Goal: Task Accomplishment & Management: Manage account settings

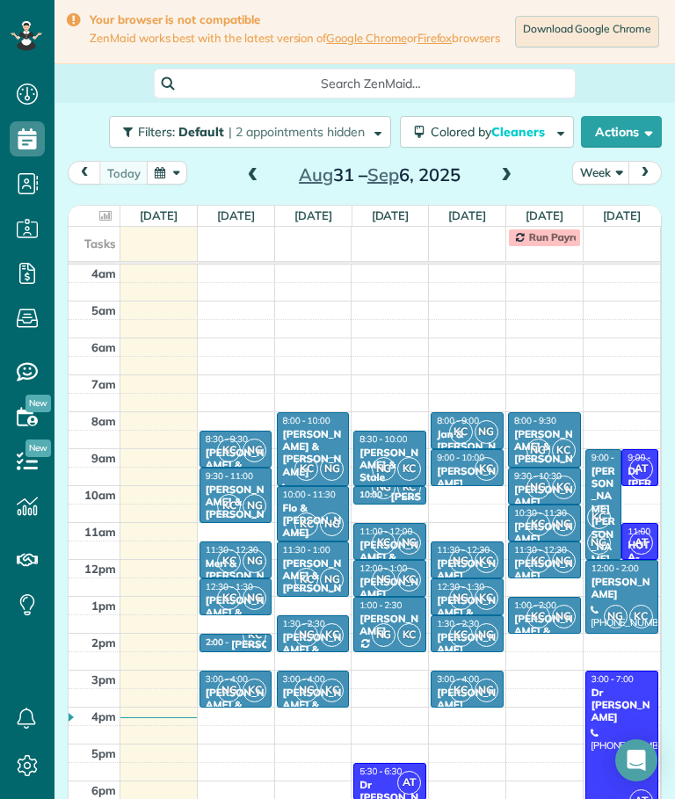
scroll to position [52, 0]
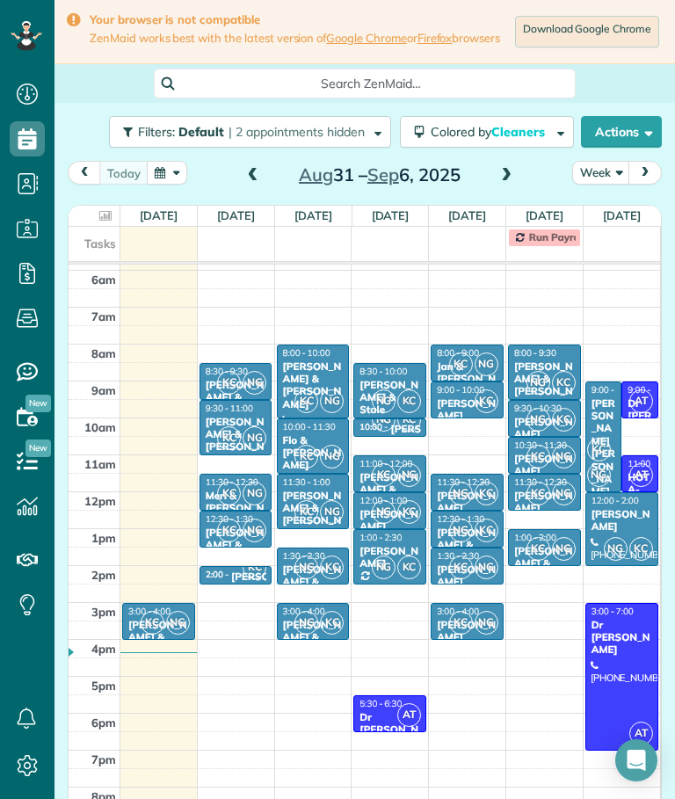
click at [151, 611] on span "KC" at bounding box center [153, 623] width 24 height 24
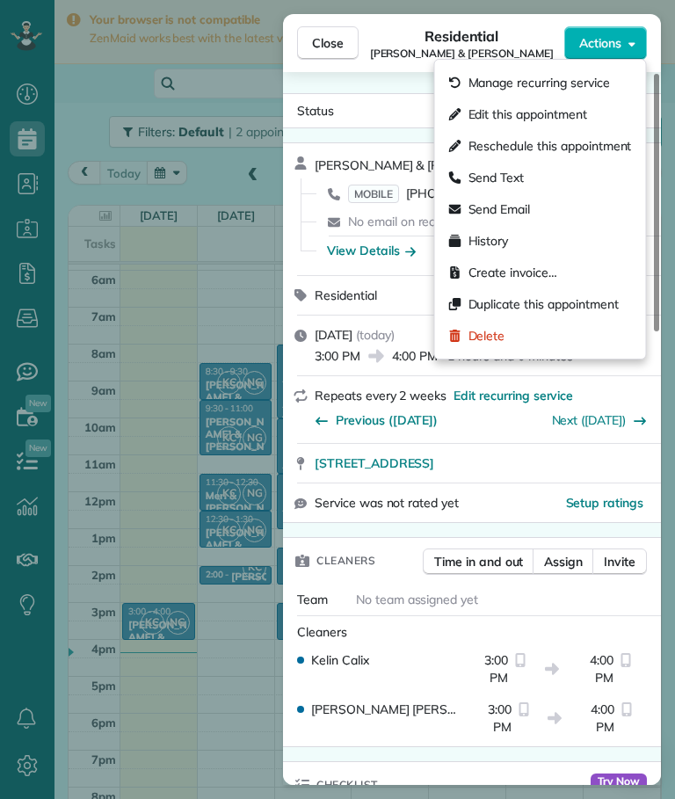
click at [491, 336] on span "Delete" at bounding box center [487, 336] width 37 height 18
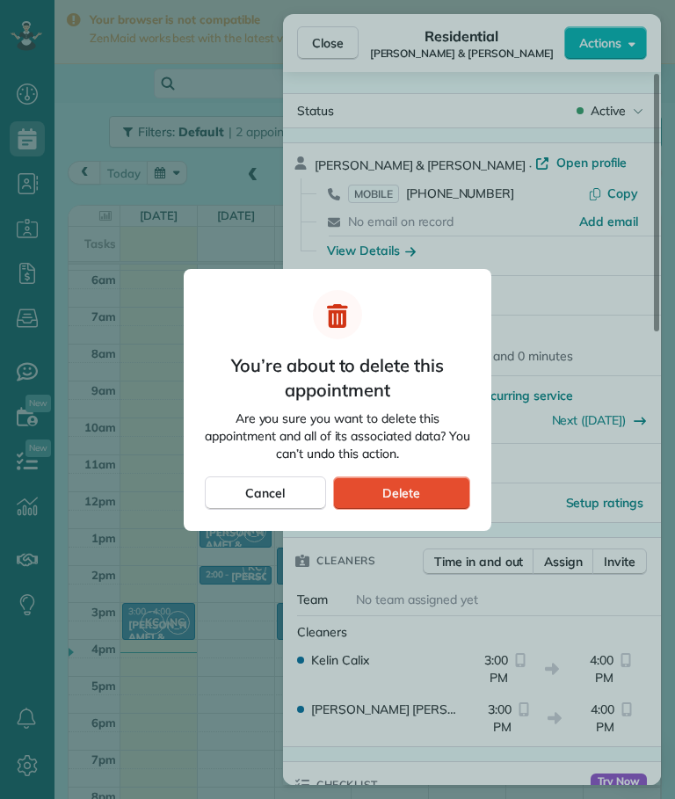
click at [426, 495] on div "Delete" at bounding box center [401, 492] width 137 height 33
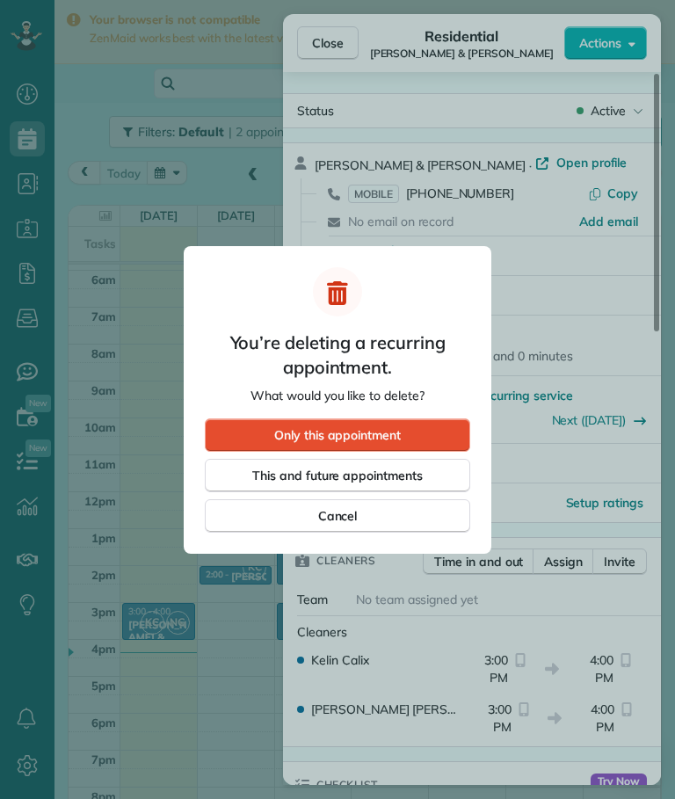
click at [386, 439] on span "Only this appointment" at bounding box center [337, 435] width 127 height 18
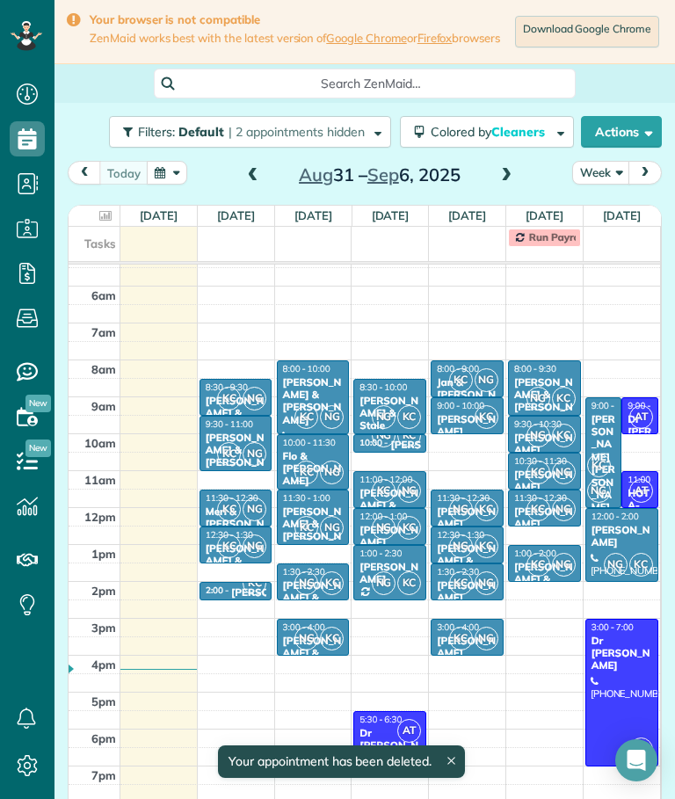
scroll to position [52, 0]
click at [450, 760] on link at bounding box center [451, 756] width 8 height 8
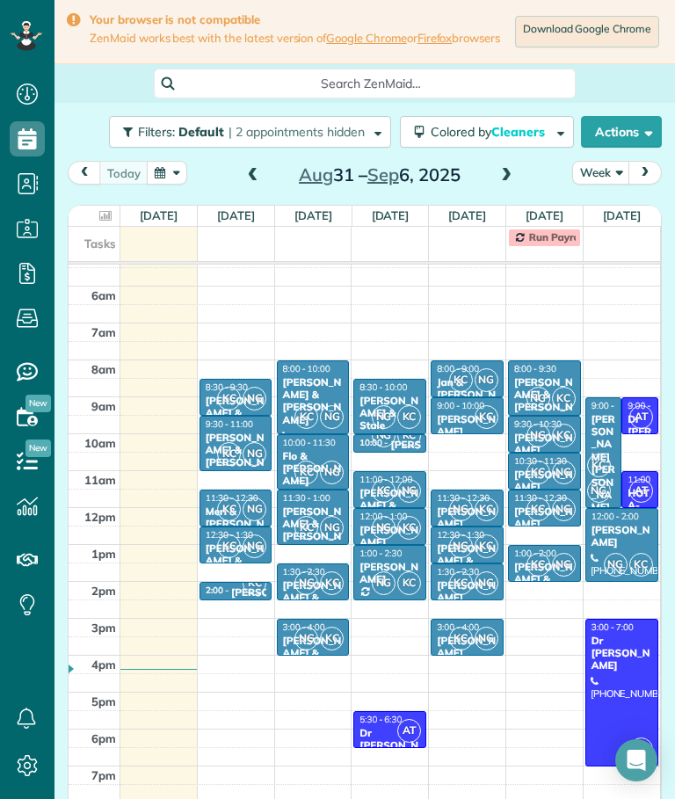
click at [508, 163] on span at bounding box center [506, 176] width 19 height 26
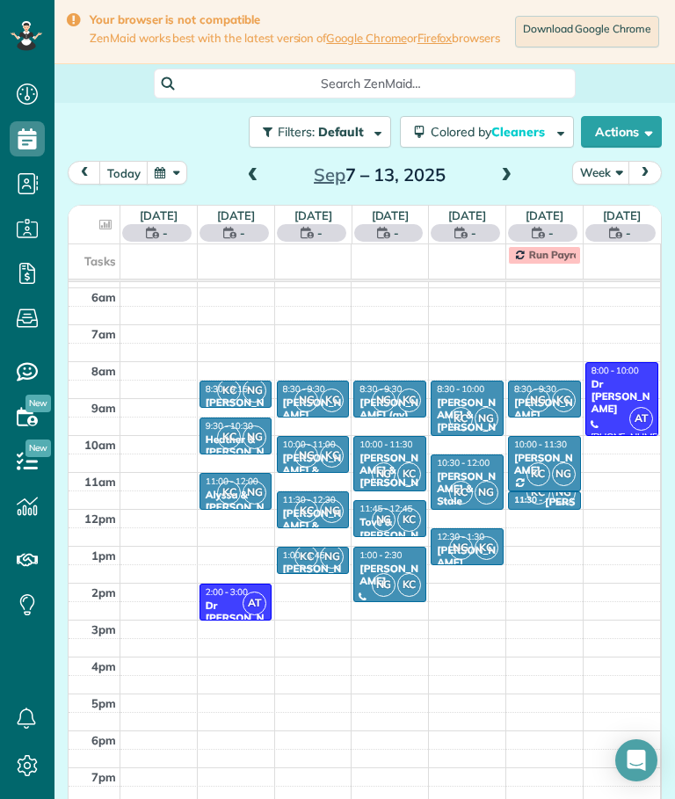
scroll to position [68, 0]
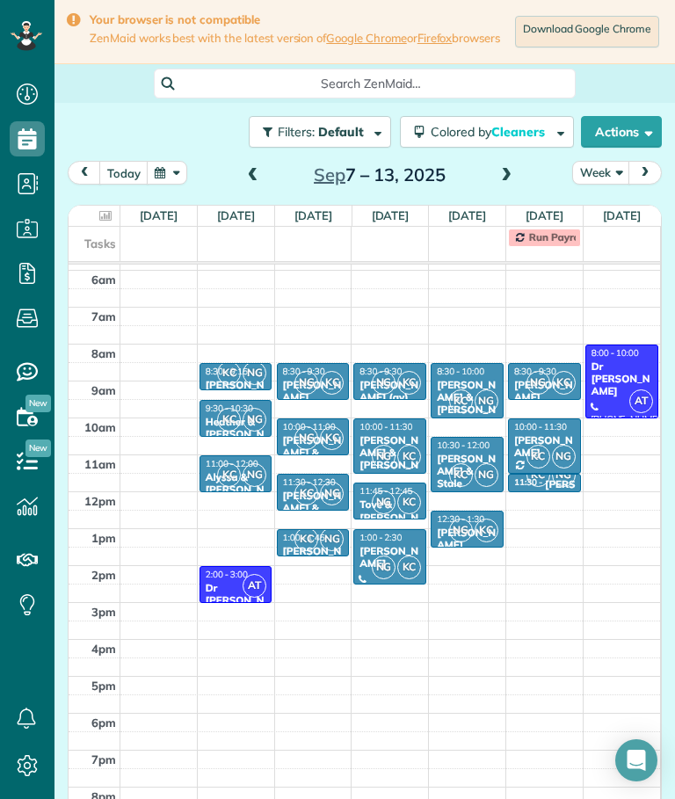
click at [256, 168] on span at bounding box center [252, 176] width 19 height 16
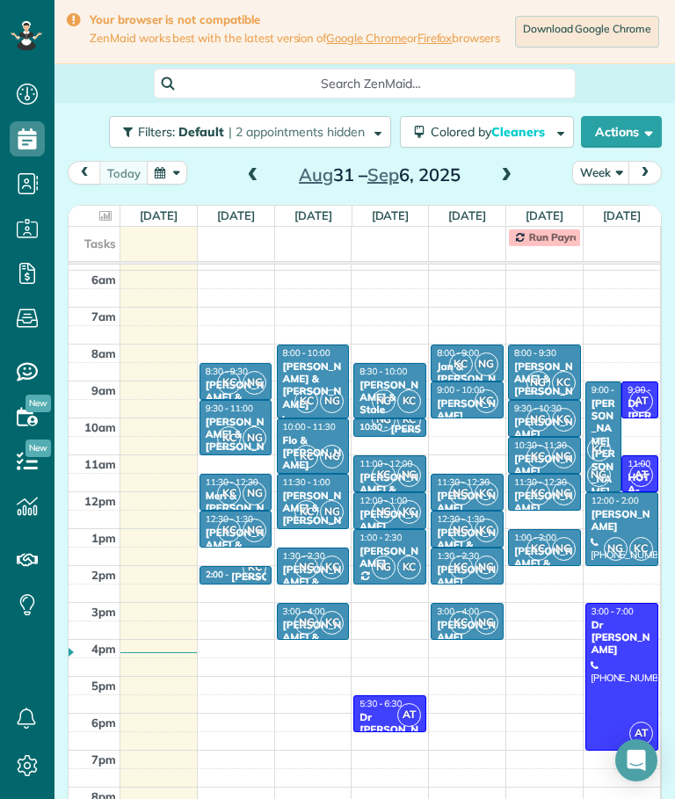
click at [98, 206] on div at bounding box center [94, 216] width 44 height 20
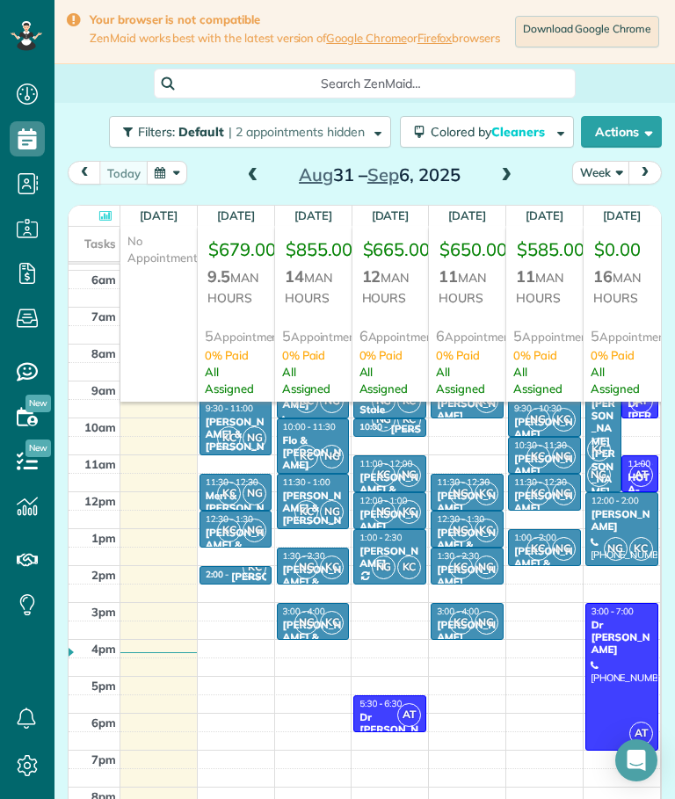
click at [100, 210] on icon at bounding box center [105, 215] width 12 height 11
